Goal: Find contact information: Find contact information

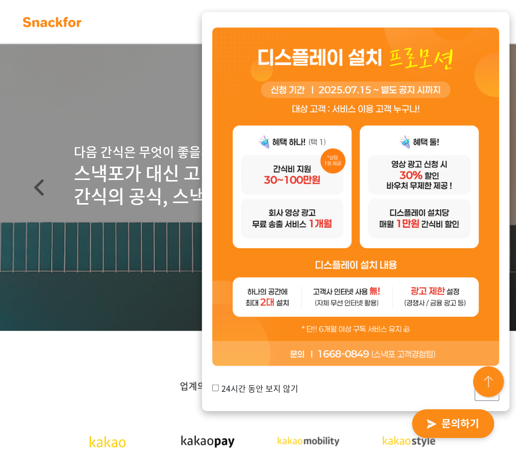
click at [261, 389] on label "24시간 동안 보지 않기" at bounding box center [255, 387] width 86 height 12
click at [219, 389] on input "24시간 동안 보지 않기" at bounding box center [215, 388] width 7 height 7
checkbox input "true"
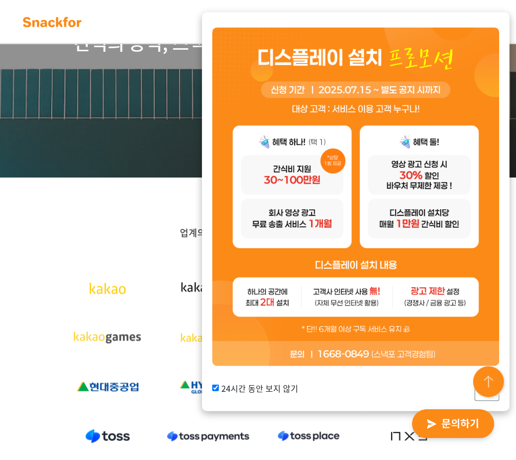
scroll to position [154, 0]
click at [489, 397] on img at bounding box center [489, 382] width 37 height 37
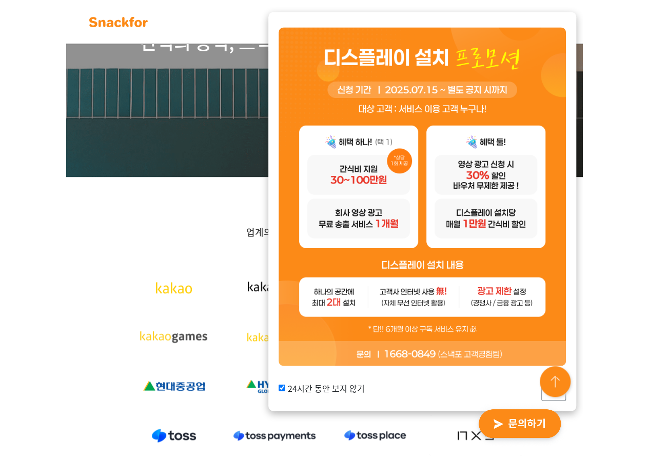
scroll to position [0, 0]
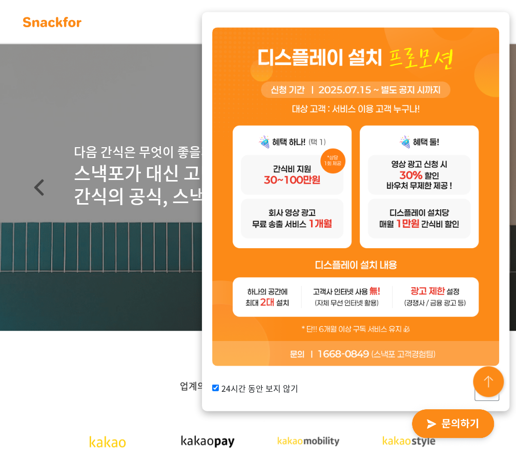
click at [495, 395] on img at bounding box center [489, 382] width 37 height 37
click at [494, 398] on img at bounding box center [489, 382] width 37 height 37
click at [424, 393] on div "24시간 동안 보지 않기 닫기" at bounding box center [355, 390] width 287 height 22
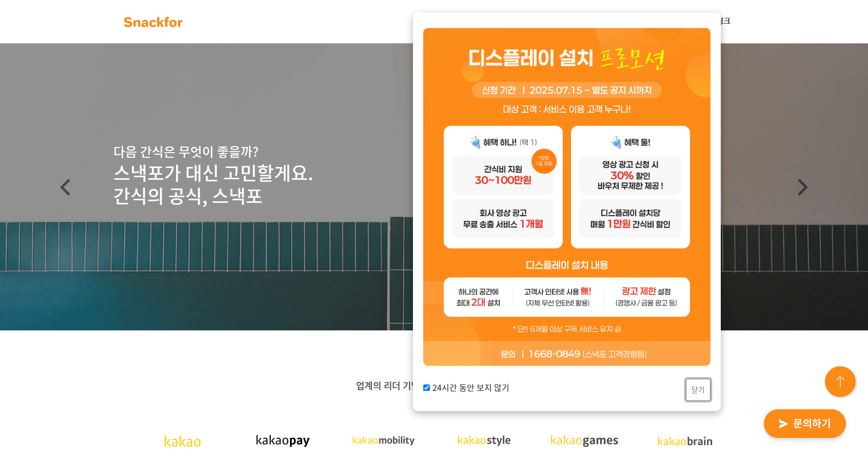
click at [516, 390] on button "닫기" at bounding box center [698, 390] width 25 height 22
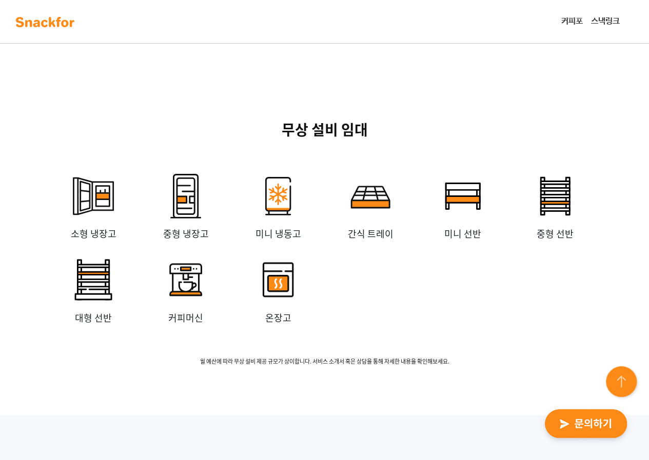
scroll to position [2820, 0]
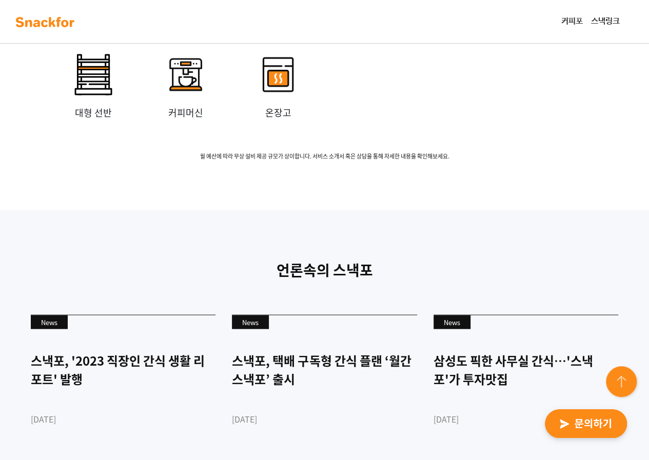
click at [272, 160] on span "월 예산에 따라 무상 설비 제공 규모가 상이합니다. 서비스 소개서 혹은 상담을 통해 자세한 내용을 확인해보세요." at bounding box center [324, 156] width 616 height 9
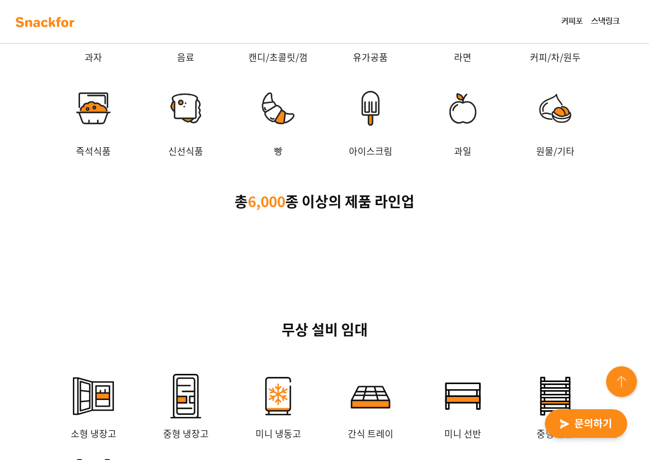
scroll to position [2414, 0]
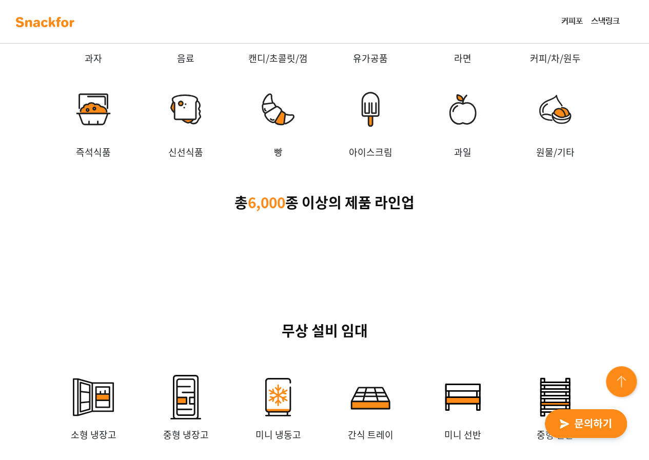
click at [516, 22] on link "스낵링크" at bounding box center [605, 21] width 37 height 21
click at [516, 23] on link "커피포" at bounding box center [572, 21] width 30 height 21
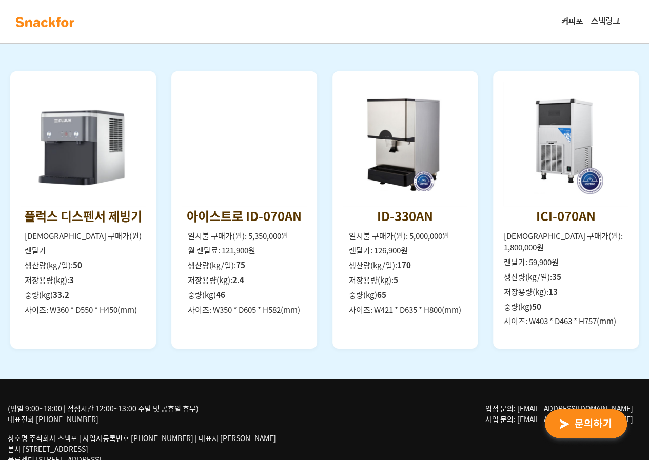
scroll to position [1444, 0]
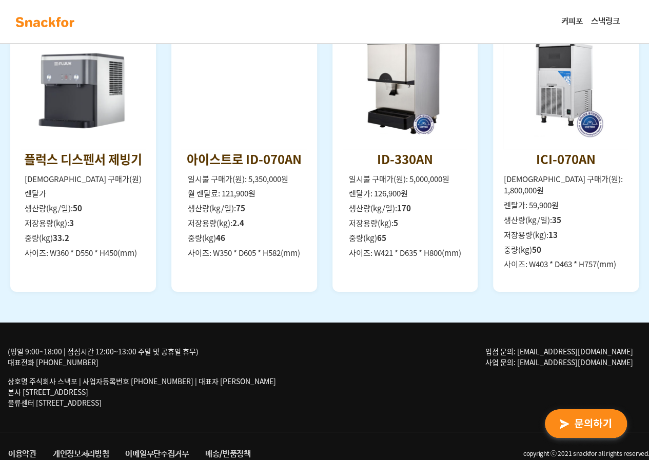
click at [585, 423] on img "button" at bounding box center [585, 423] width 100 height 47
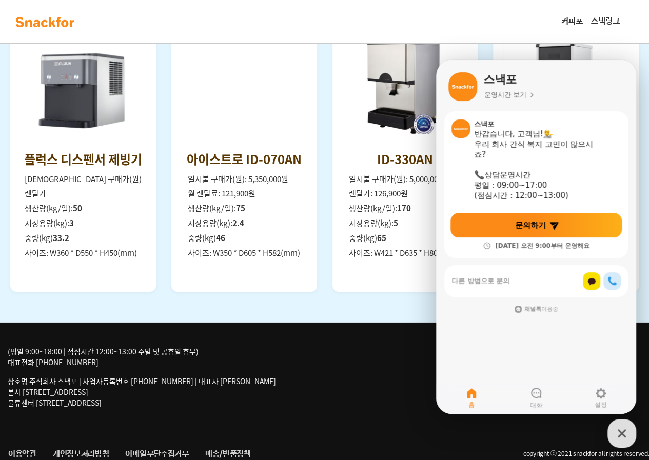
click at [358, 355] on div "(평일 9:00~18:00 | 점심시간 12:00~13:00 주말 및 공휴일 휴무) 대표전화 [PHONE_NUMBER] 상호명 주식회사 스낵포…" at bounding box center [324, 377] width 649 height 109
click at [626, 429] on icon "button" at bounding box center [621, 433] width 18 height 18
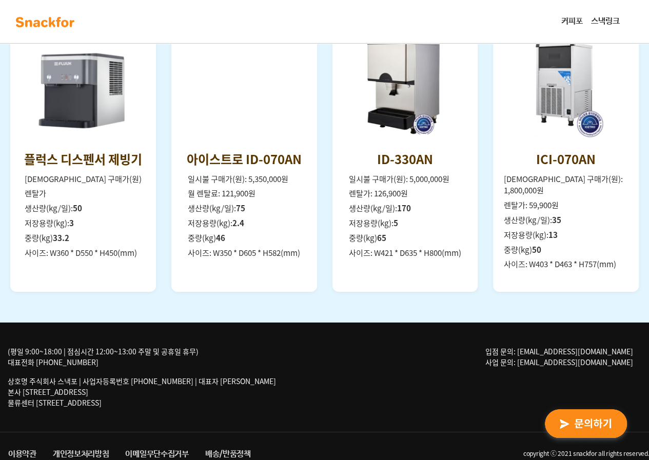
drag, startPoint x: 634, startPoint y: 339, endPoint x: 571, endPoint y: 343, distance: 63.7
click at [571, 346] on p "입점 문의: [EMAIL_ADDRESS][DOMAIN_NAME] 사업 문의: [EMAIL_ADDRESS][DOMAIN_NAME]" at bounding box center [563, 357] width 156 height 22
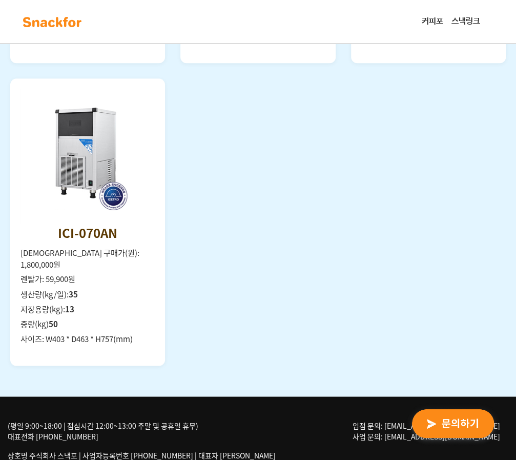
scroll to position [2092, 0]
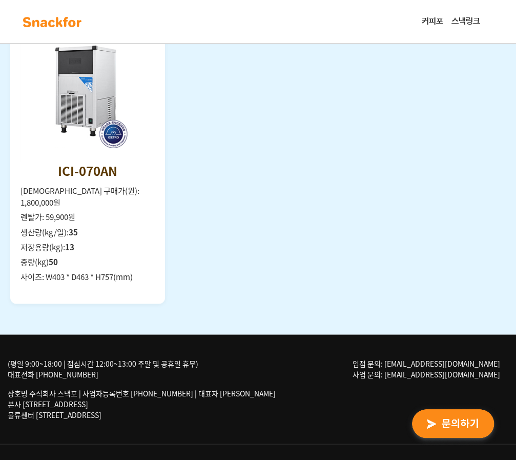
click at [498, 358] on span "입점 문의: [EMAIL_ADDRESS][DOMAIN_NAME] 사업 문의: [EMAIL_ADDRESS][DOMAIN_NAME]" at bounding box center [427, 368] width 148 height 21
copy span "[EMAIL_ADDRESS][DOMAIN_NAME]"
